Goal: Contribute content

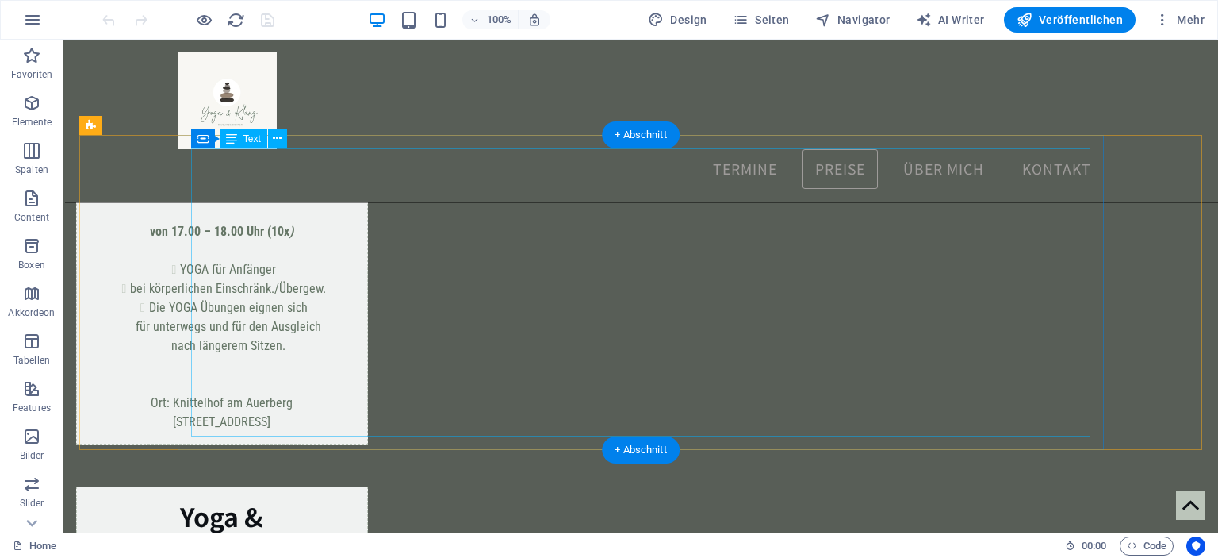
scroll to position [1941, 0]
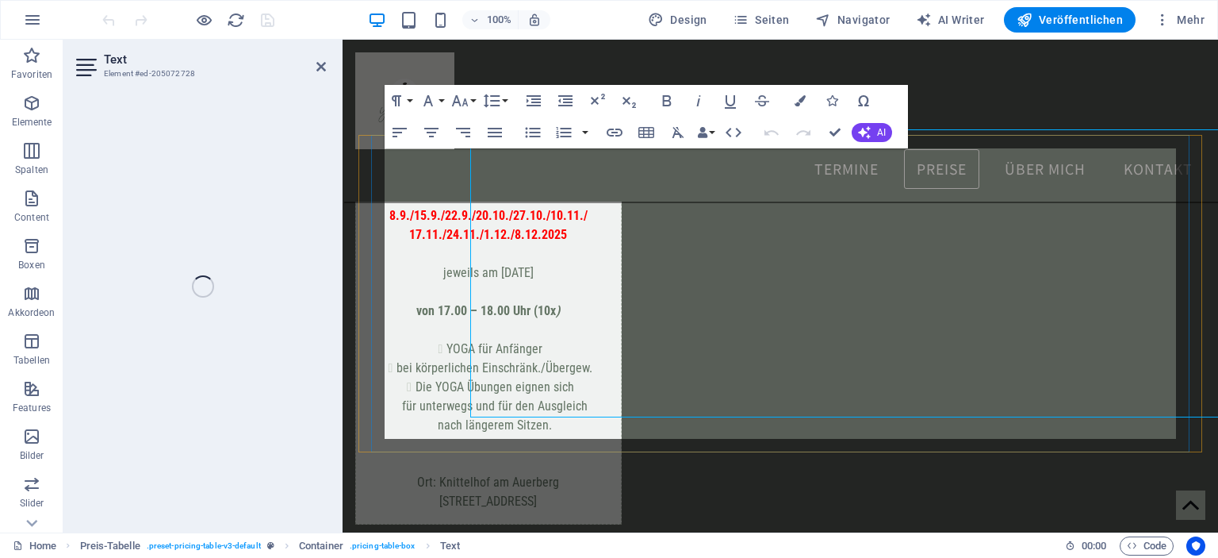
scroll to position [1960, 0]
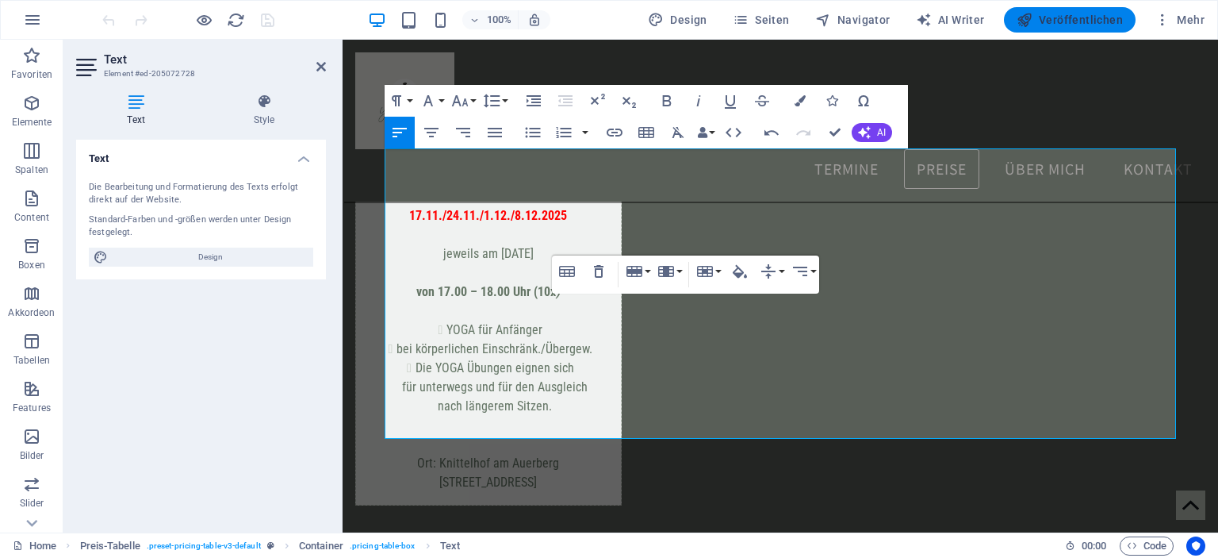
click at [1056, 18] on span "Veröffentlichen" at bounding box center [1070, 20] width 106 height 16
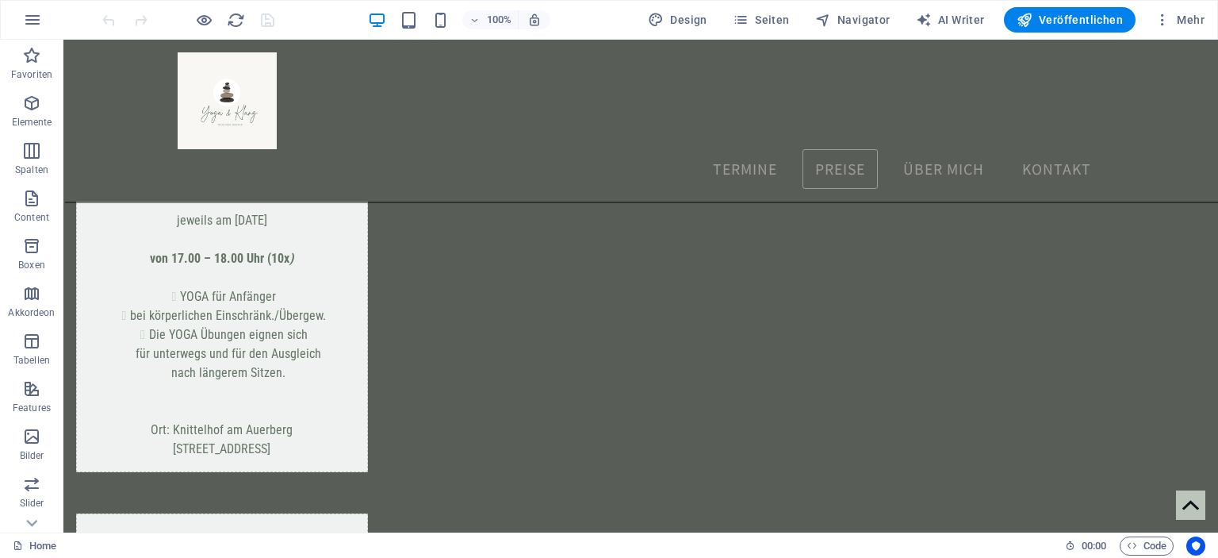
scroll to position [1945, 0]
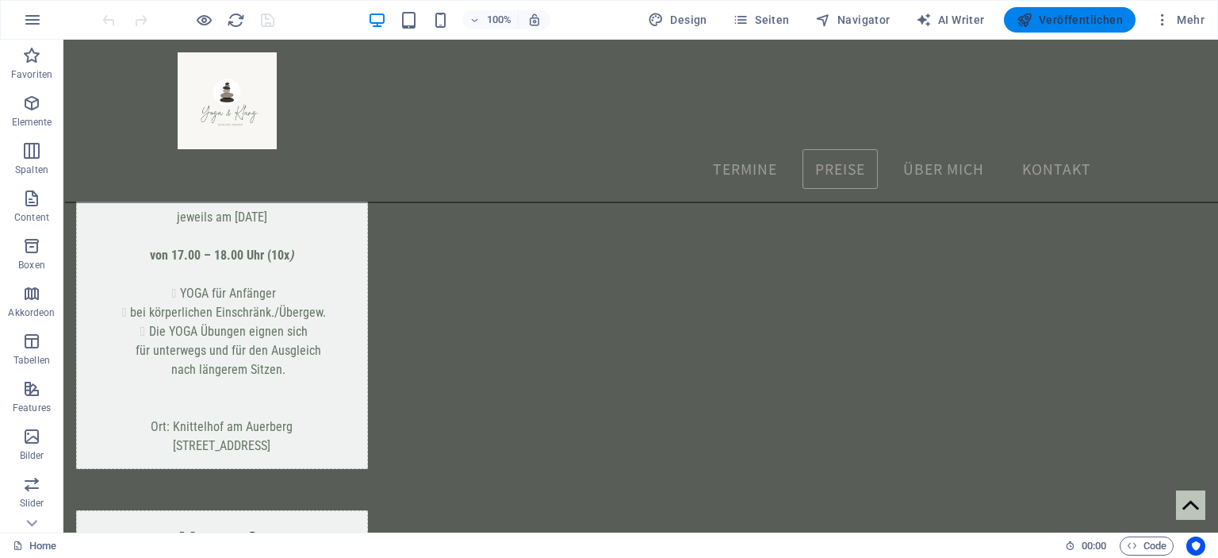
click at [1046, 16] on span "Veröffentlichen" at bounding box center [1070, 20] width 106 height 16
